Goal: Task Accomplishment & Management: Use online tool/utility

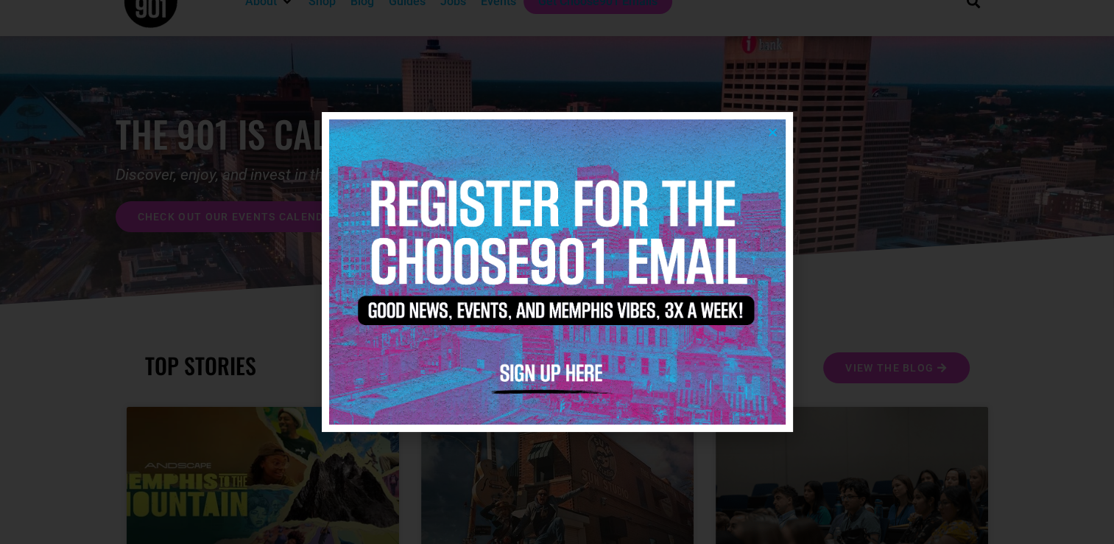
scroll to position [35, 0]
click at [846, 267] on div at bounding box center [557, 272] width 1114 height 544
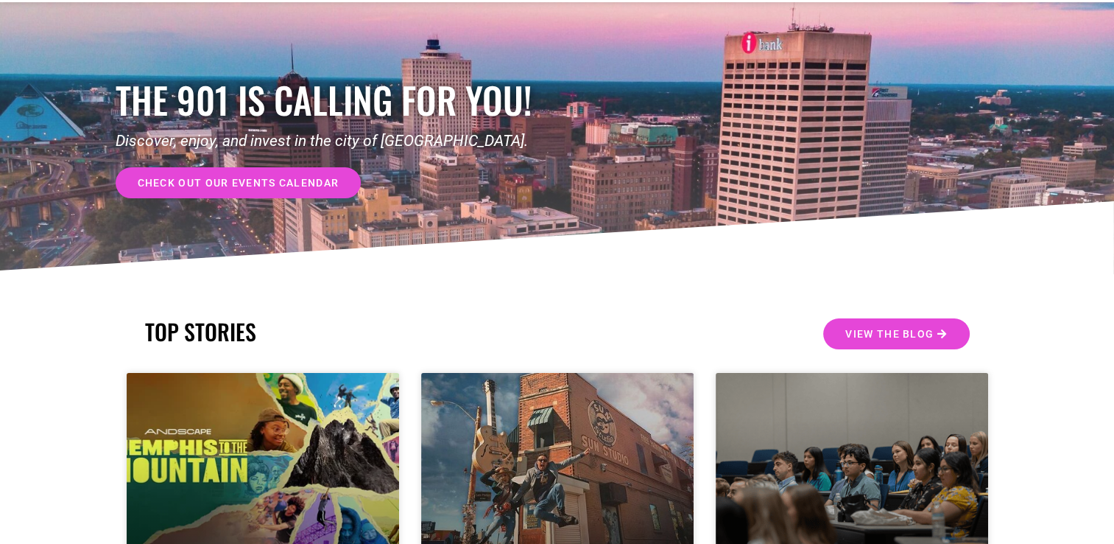
scroll to position [0, 0]
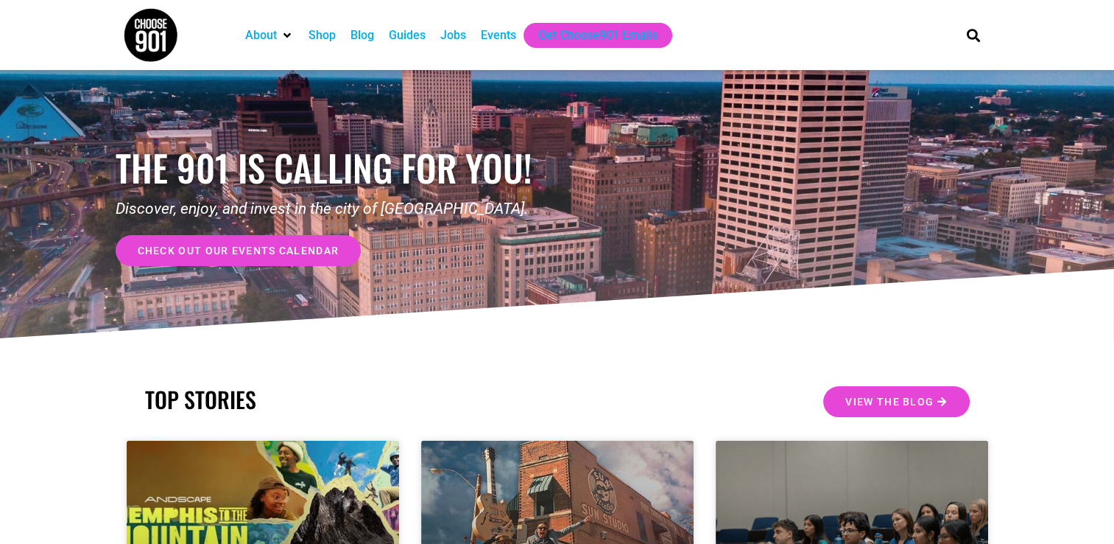
click at [454, 42] on div "Jobs" at bounding box center [453, 36] width 26 height 18
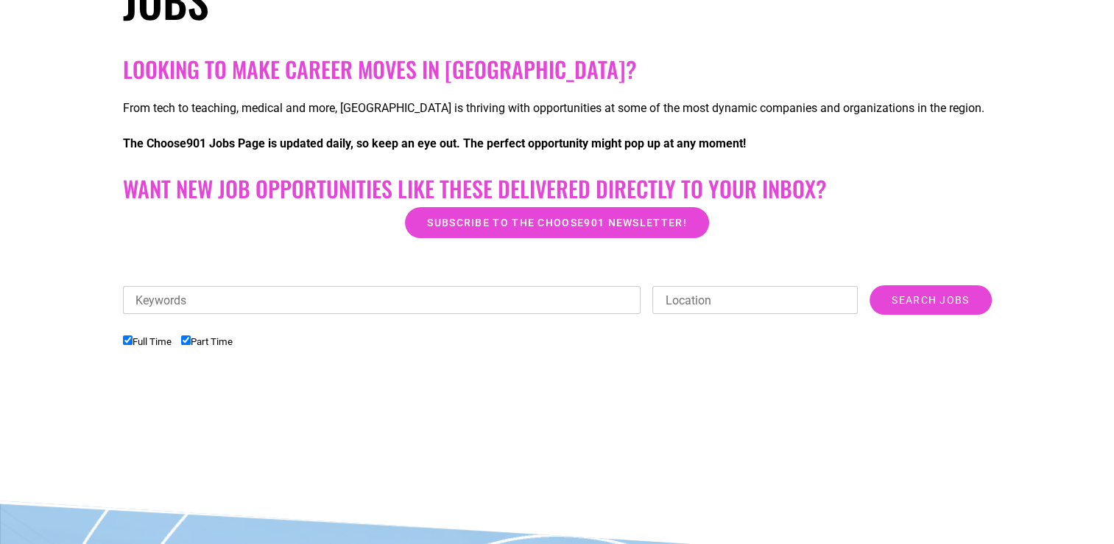
scroll to position [318, 0]
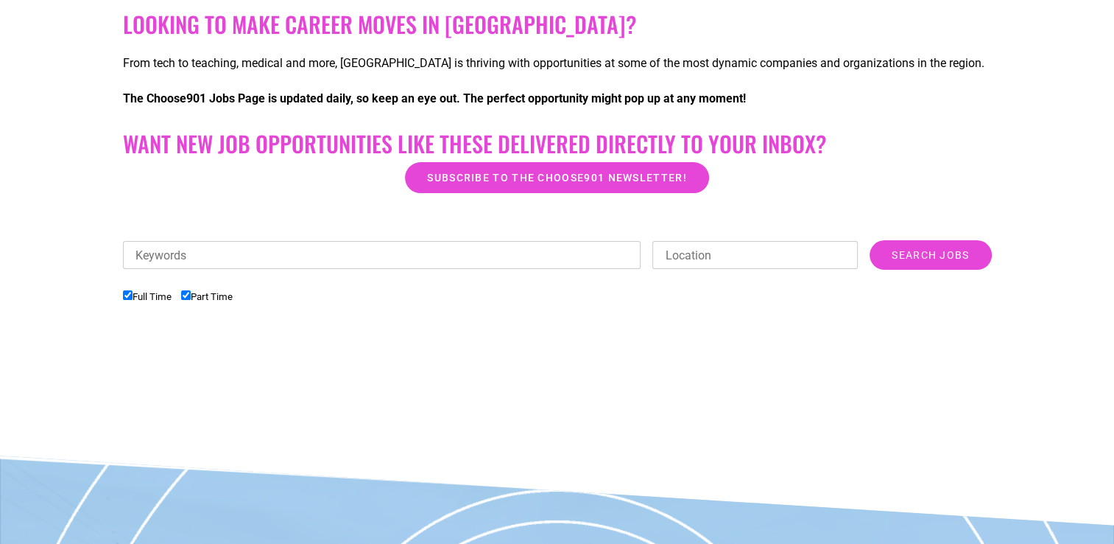
click at [382, 251] on input "Keywords" at bounding box center [382, 255] width 519 height 28
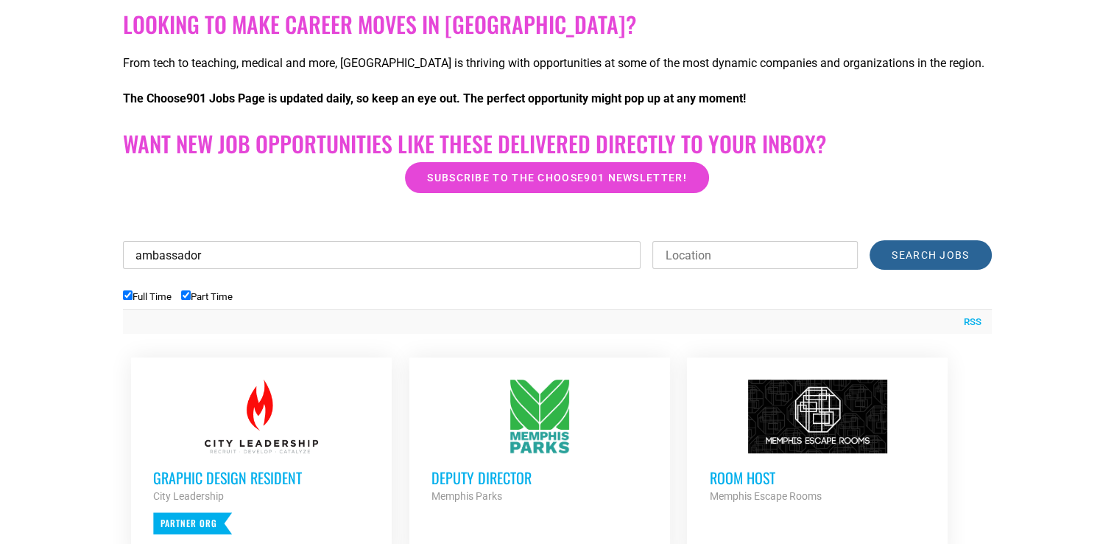
type input "ambassador"
click at [916, 249] on input "Search Jobs" at bounding box center [931, 254] width 122 height 29
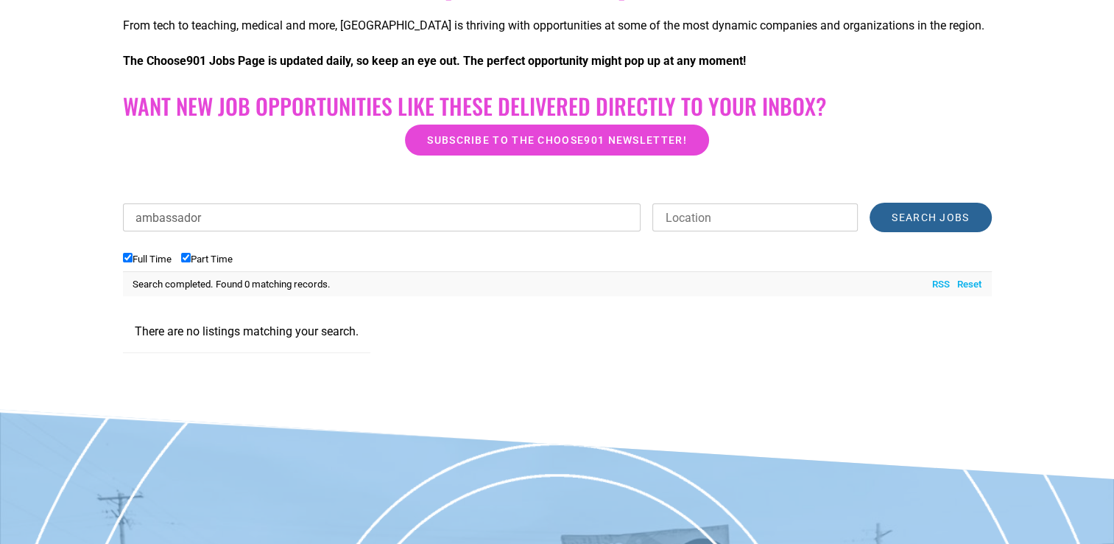
scroll to position [377, 0]
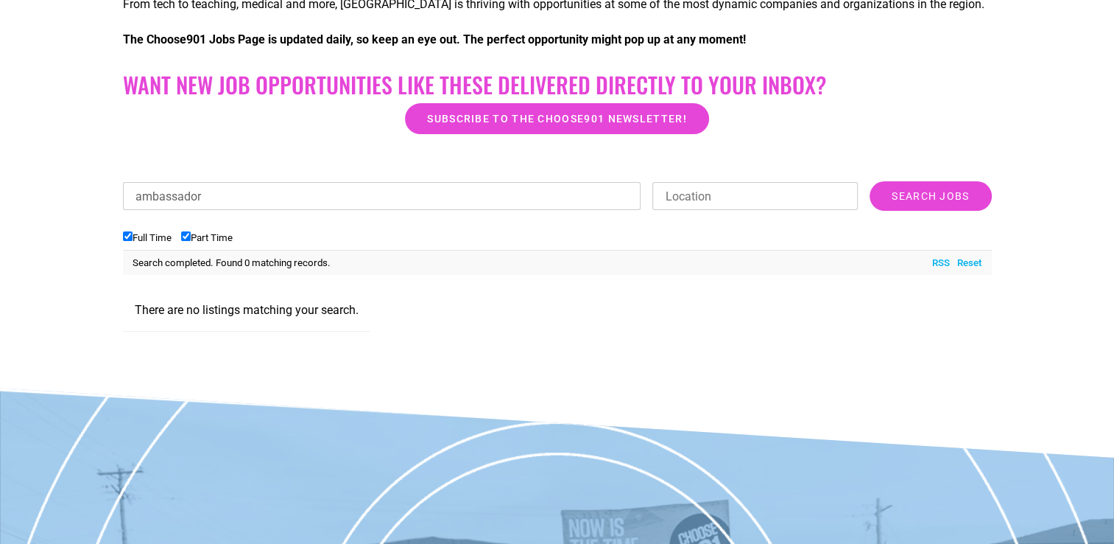
click at [673, 194] on input "Location" at bounding box center [756, 196] width 206 height 28
type input "memphis"
click at [925, 202] on input "Search Jobs" at bounding box center [931, 195] width 122 height 29
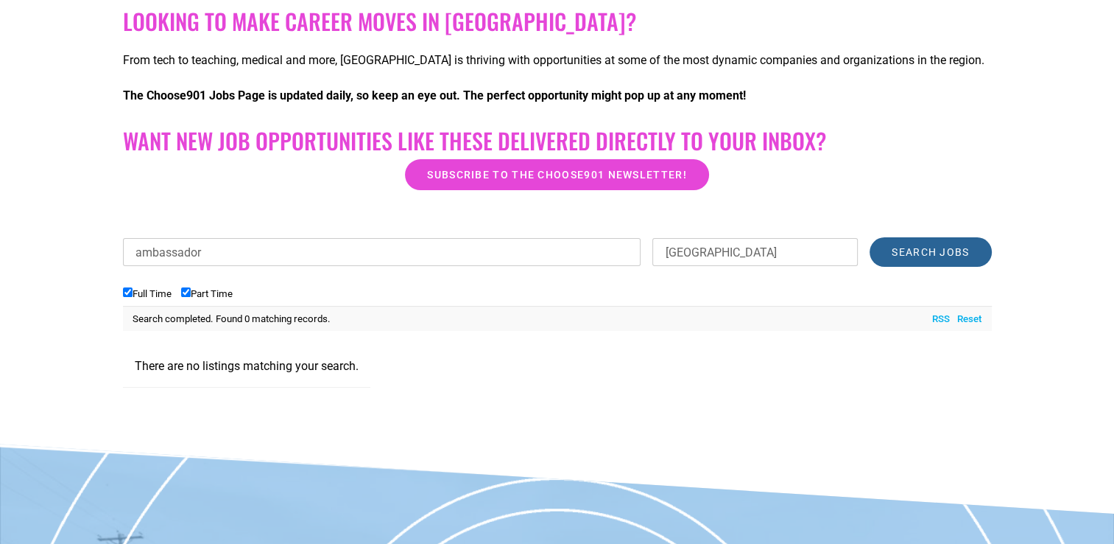
scroll to position [317, 0]
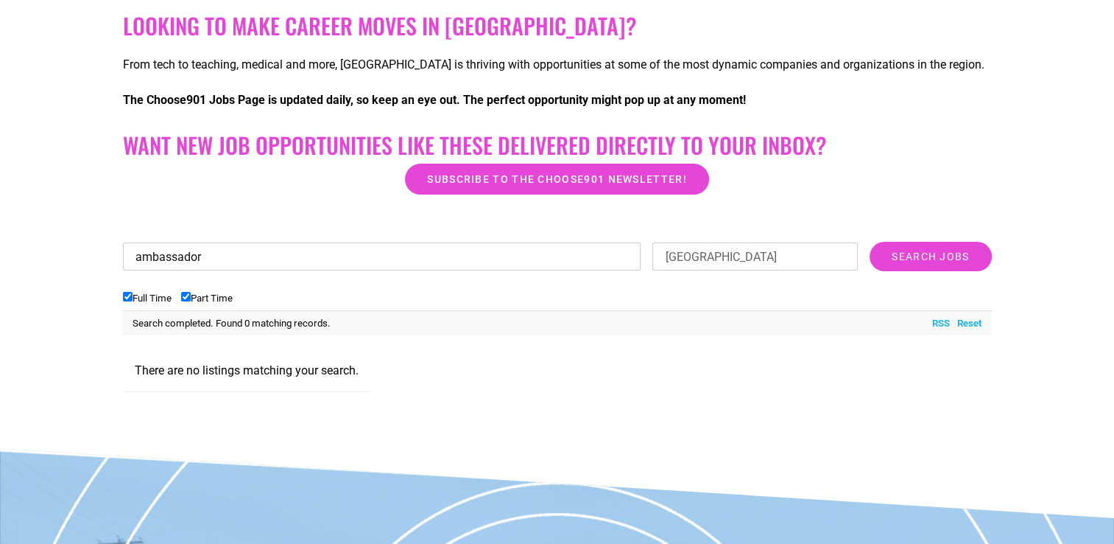
drag, startPoint x: 224, startPoint y: 258, endPoint x: 108, endPoint y: 218, distance: 122.3
click at [108, 218] on section "Looking to make career moves in Memphis? From tech to teaching, medical and mor…" at bounding box center [557, 208] width 1114 height 406
type input "connector"
click at [910, 260] on input "Search Jobs" at bounding box center [931, 256] width 122 height 29
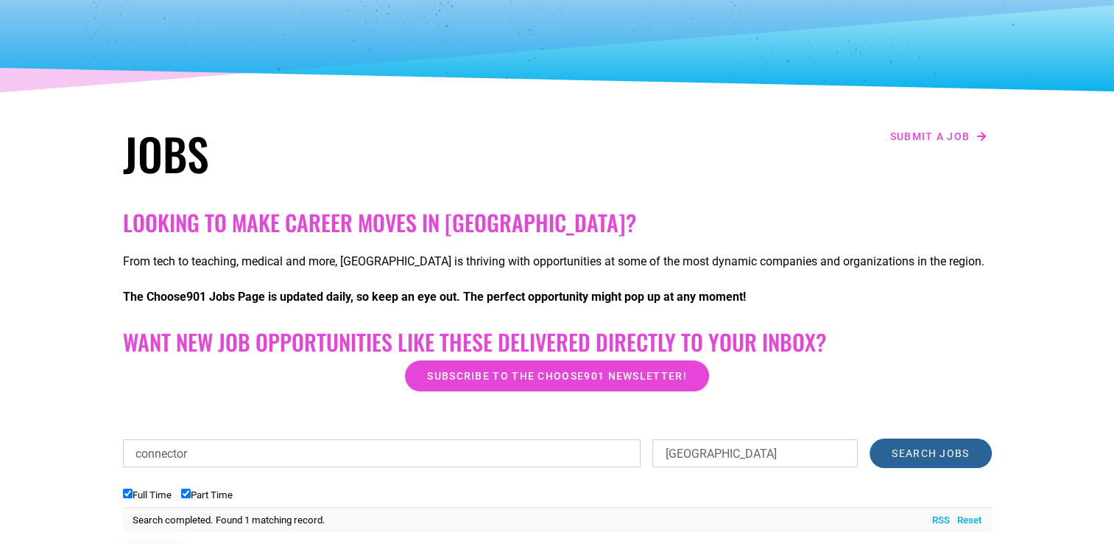
scroll to position [121, 0]
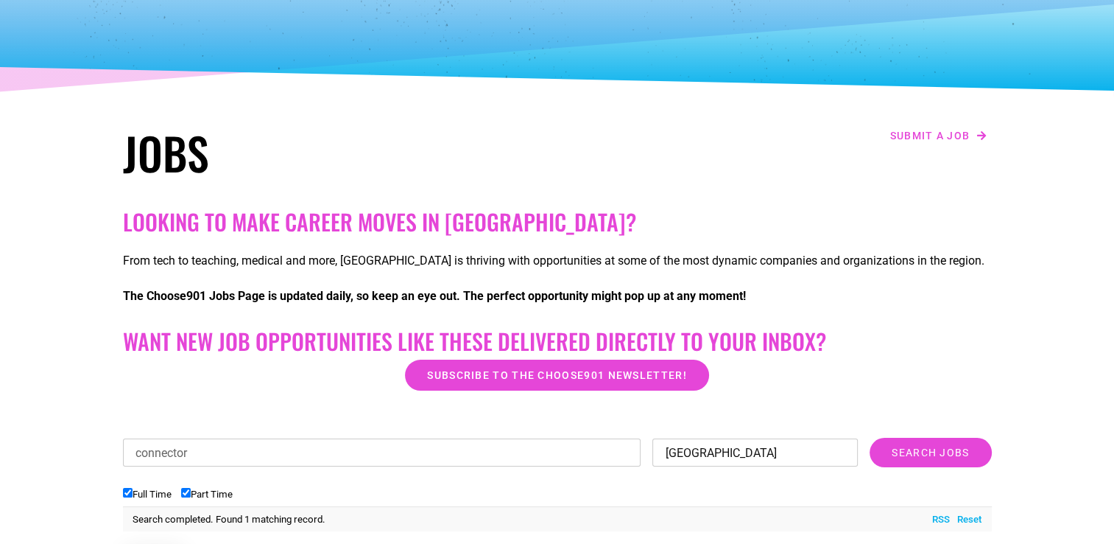
drag, startPoint x: 719, startPoint y: 452, endPoint x: 660, endPoint y: 440, distance: 60.1
click at [660, 440] on input "memphis" at bounding box center [756, 452] width 206 height 28
click at [908, 454] on input "Search Jobs" at bounding box center [931, 452] width 122 height 29
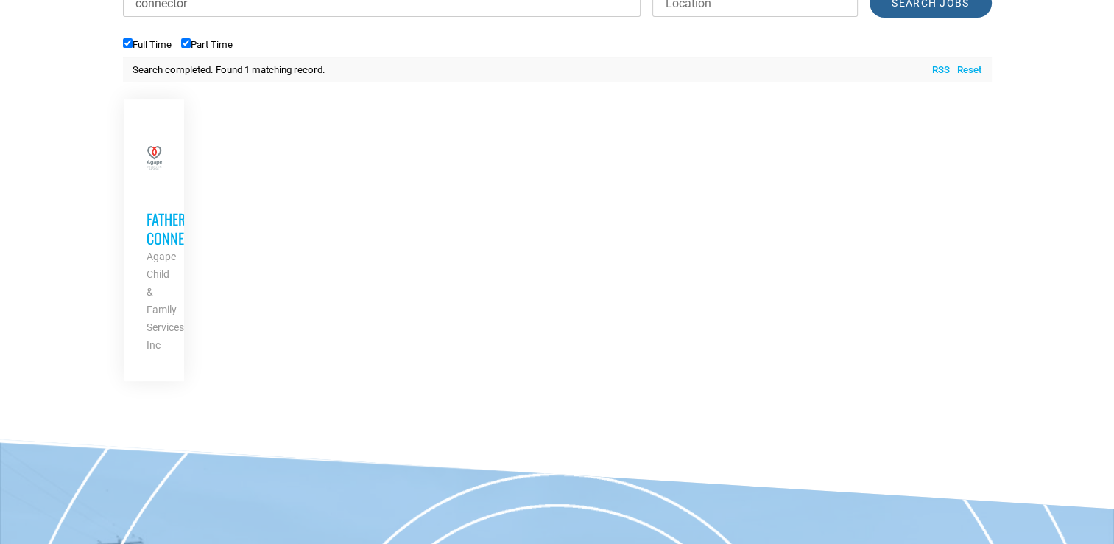
scroll to position [462, 0]
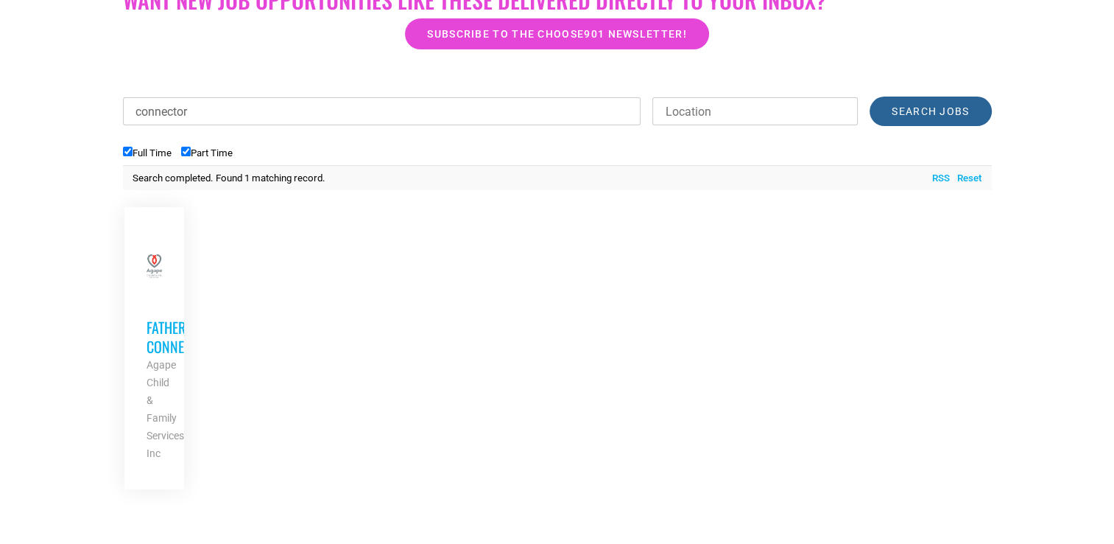
click at [938, 105] on input "Search Jobs" at bounding box center [931, 110] width 122 height 29
click at [1025, 39] on section "Looking to make career moves in Memphis? From tech to teaching, medical and mor…" at bounding box center [557, 185] width 1114 height 650
